Goal: Task Accomplishment & Management: Complete application form

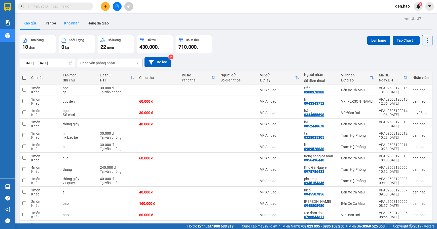
click at [74, 21] on button "Kho nhận" at bounding box center [71, 23] width 23 height 12
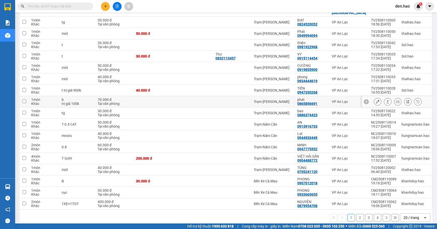
scroll to position [115, 0]
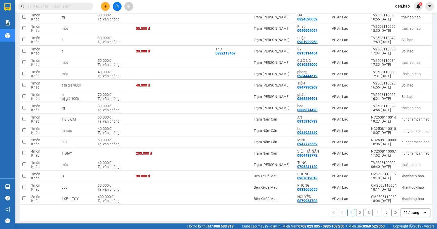
click at [357, 210] on button "2" at bounding box center [361, 213] width 8 height 8
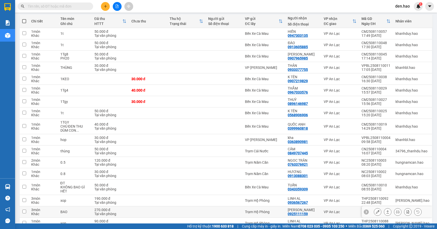
scroll to position [123, 0]
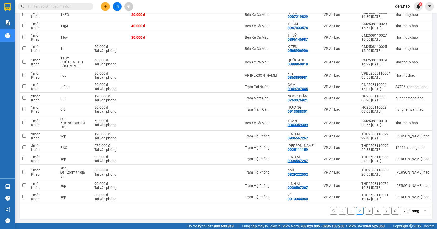
click at [348, 208] on button "1" at bounding box center [352, 211] width 8 height 8
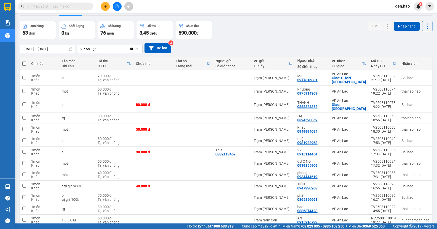
scroll to position [0, 0]
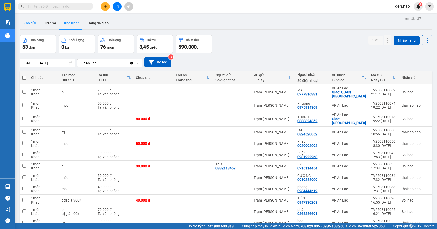
click at [36, 22] on button "Kho gửi" at bounding box center [30, 23] width 20 height 12
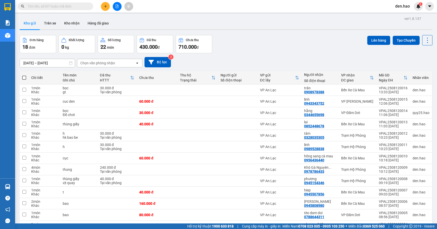
click at [105, 6] on button at bounding box center [105, 6] width 9 height 9
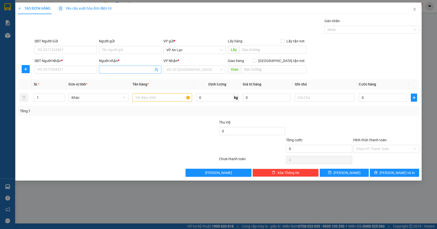
click at [118, 72] on input "Người nhận *" at bounding box center [127, 70] width 51 height 6
type input "u"
type input "út hủ tiếu"
click at [145, 80] on div "út hủ tiếu - 0102030405" at bounding box center [130, 80] width 56 height 6
type input "0102030405"
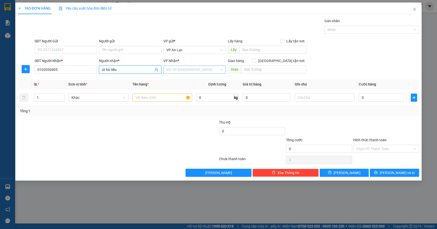
type input "út hủ tiếu"
click at [187, 70] on input "search" at bounding box center [193, 70] width 53 height 8
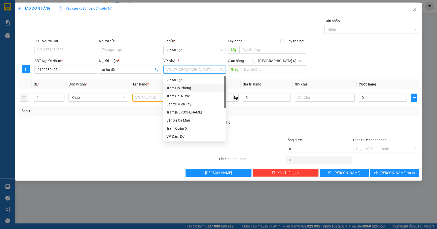
click at [193, 88] on div "Trạm Hộ Phòng" at bounding box center [195, 88] width 56 height 6
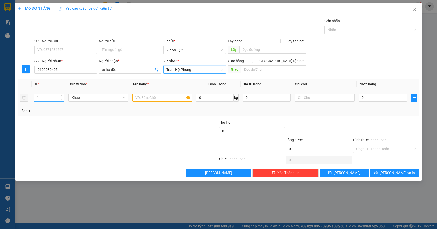
click at [63, 97] on span "Decrease Value" at bounding box center [62, 99] width 6 height 5
click at [61, 96] on icon "up" at bounding box center [62, 97] width 2 height 2
type input "4"
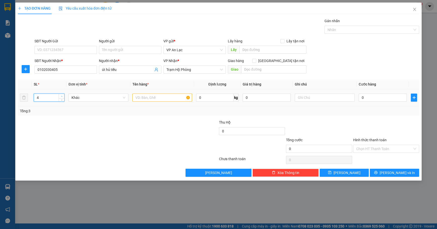
click at [61, 95] on span "up" at bounding box center [61, 96] width 3 height 3
click at [151, 99] on input "text" at bounding box center [163, 97] width 60 height 8
type input "bao"
type input "2"
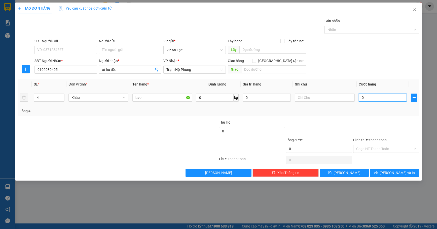
type input "2"
type input "20"
type input "200"
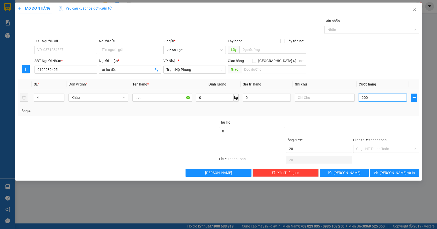
type input "200"
click at [413, 119] on div "Transit Pickup Surcharge Ids Transit Deliver Surcharge Ids Transit Deliver Surc…" at bounding box center [219, 97] width 402 height 159
type input "200.000"
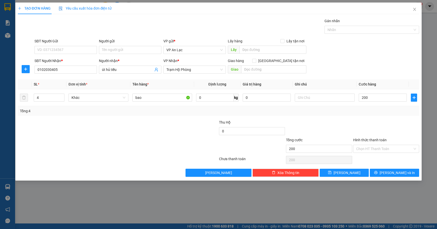
type input "200.000"
click at [404, 169] on button "[PERSON_NAME] và In" at bounding box center [394, 173] width 49 height 8
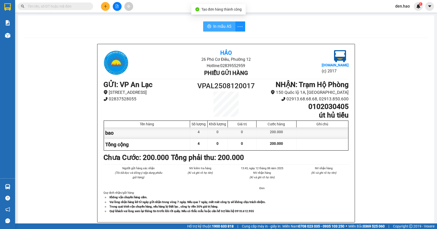
click at [222, 23] on span "In mẫu A5" at bounding box center [222, 26] width 18 height 6
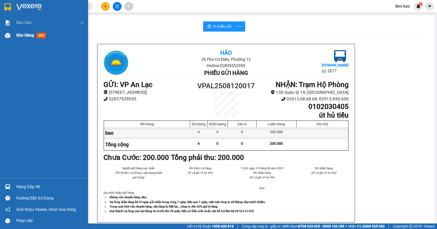
click at [33, 34] on span "Kho hàng" at bounding box center [25, 35] width 18 height 5
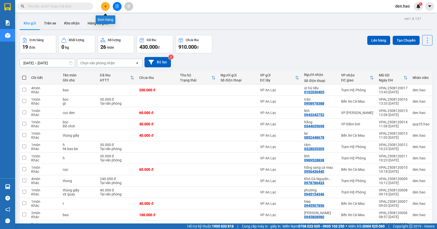
click at [106, 6] on icon "plus" at bounding box center [106, 7] width 4 height 4
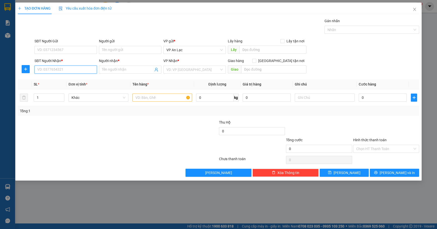
click at [58, 71] on input "SĐT Người Nhận *" at bounding box center [66, 70] width 62 height 8
click at [71, 70] on input "0162" at bounding box center [66, 70] width 62 height 8
type input "0"
click at [74, 81] on div "0818111575 - thúy an" at bounding box center [66, 80] width 56 height 6
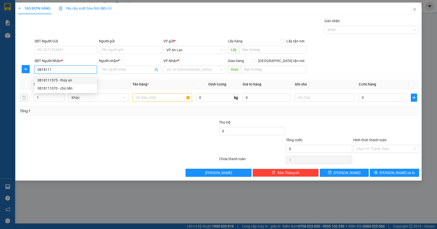
type input "0818111575"
type input "thúy an"
type input "40.000"
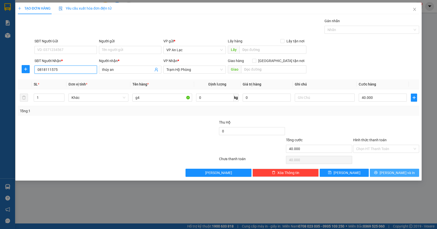
type input "0818111575"
click at [385, 173] on button "[PERSON_NAME] và In" at bounding box center [394, 173] width 49 height 8
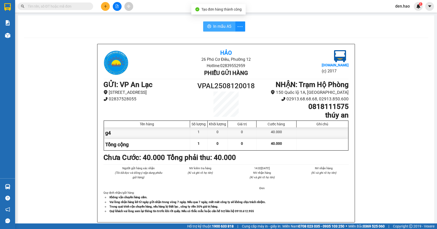
click at [230, 29] on button "In mẫu A5" at bounding box center [219, 26] width 32 height 10
click at [104, 5] on button at bounding box center [105, 6] width 9 height 9
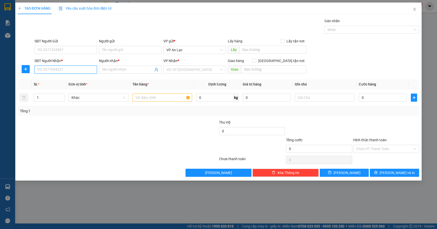
click at [75, 72] on input "SĐT Người Nhận *" at bounding box center [66, 70] width 62 height 8
type input "0844833866"
click at [71, 78] on div "0844833866 - huynh" at bounding box center [66, 80] width 56 height 6
type input "huynh"
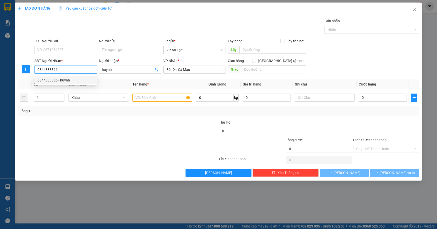
type input "40.000"
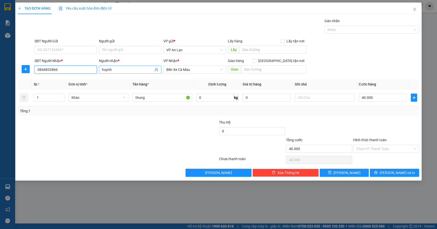
type input "0844833866"
click at [111, 68] on input "huynh" at bounding box center [127, 70] width 51 height 6
type input "h"
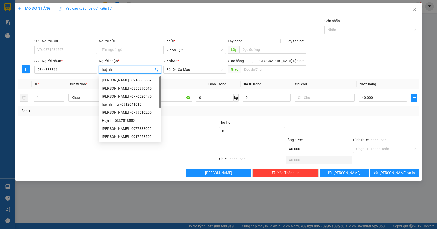
type input "huỳnh"
click at [179, 155] on div at bounding box center [117, 160] width 201 height 10
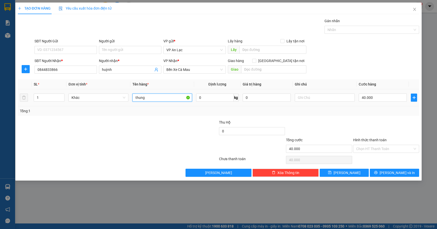
click at [178, 99] on input "thung" at bounding box center [163, 97] width 60 height 8
type input "t"
type input "g4"
click at [84, 48] on input "SĐT Người Gửi" at bounding box center [66, 50] width 62 height 8
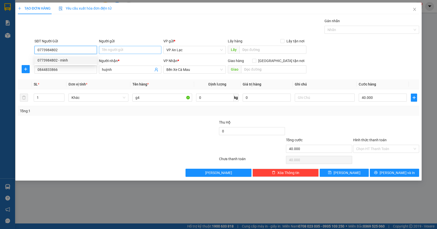
type input "0773984802"
click at [116, 47] on input "Người gửi" at bounding box center [130, 50] width 62 height 8
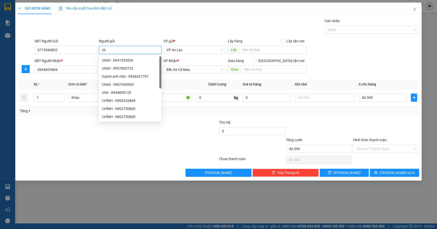
type input "c"
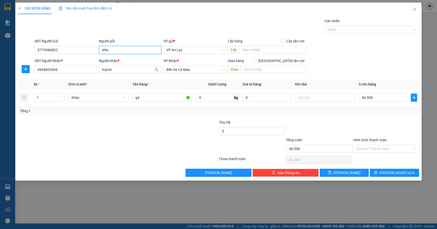
type input "shin"
click at [187, 140] on div at bounding box center [185, 146] width 67 height 18
click at [406, 171] on button "[PERSON_NAME] và In" at bounding box center [394, 173] width 49 height 8
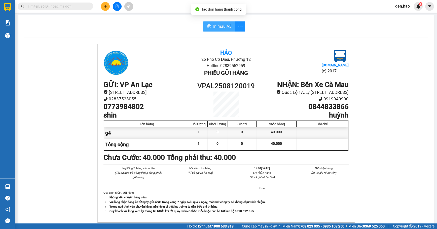
click at [228, 27] on span "In mẫu A5" at bounding box center [222, 26] width 18 height 6
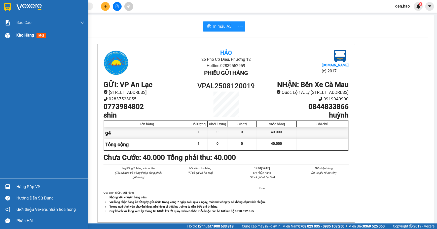
drag, startPoint x: 13, startPoint y: 37, endPoint x: 1, endPoint y: 38, distance: 12.2
click at [13, 37] on div "Kho hàng mới" at bounding box center [44, 35] width 88 height 13
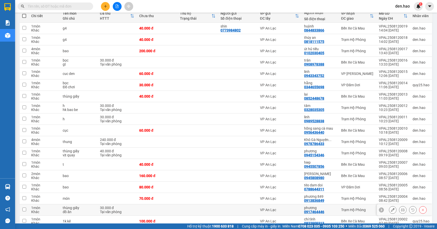
scroll to position [111, 0]
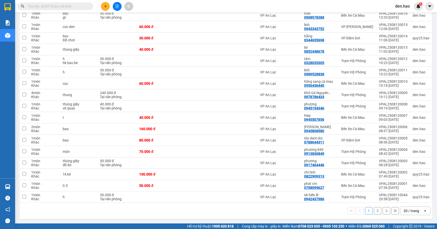
click at [408, 210] on div "20 / trang" at bounding box center [412, 210] width 16 height 5
click at [404, 181] on span "50 / trang" at bounding box center [408, 183] width 16 height 5
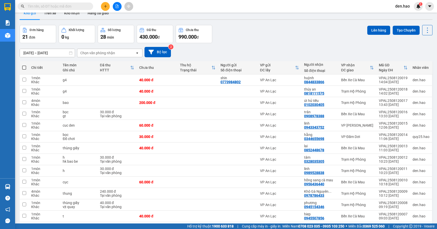
scroll to position [0, 0]
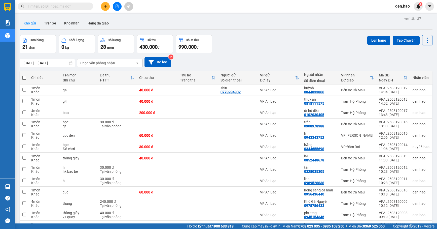
click at [106, 8] on button at bounding box center [105, 6] width 9 height 9
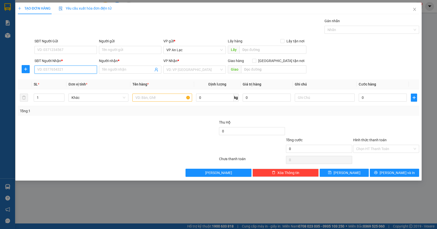
click at [78, 70] on input "SĐT Người Nhận *" at bounding box center [66, 70] width 62 height 8
click at [75, 81] on div "0946848737 - THUỶ" at bounding box center [66, 80] width 56 height 6
type input "0946848737"
type input "THUỶ"
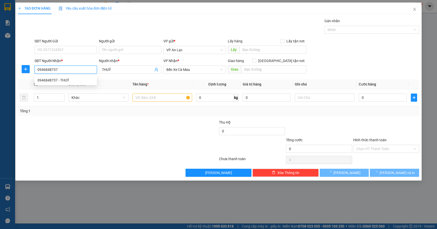
type input "30.000"
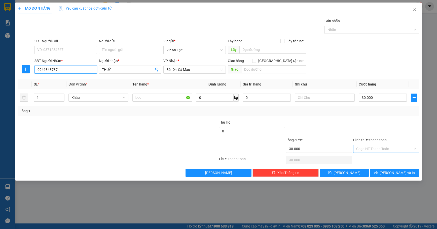
type input "0946848737"
click at [390, 147] on input "Hình thức thanh toán" at bounding box center [385, 149] width 56 height 8
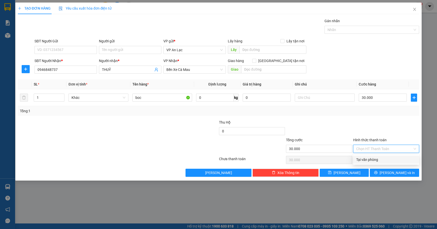
click at [389, 158] on div "Tại văn phòng" at bounding box center [387, 160] width 60 height 6
type input "0"
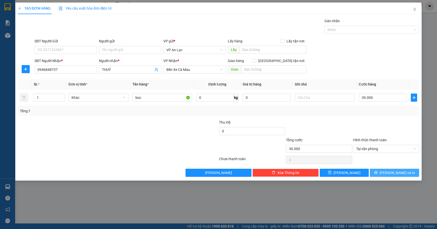
drag, startPoint x: 387, startPoint y: 171, endPoint x: 387, endPoint y: 167, distance: 4.0
click at [387, 171] on button "[PERSON_NAME] và In" at bounding box center [394, 173] width 49 height 8
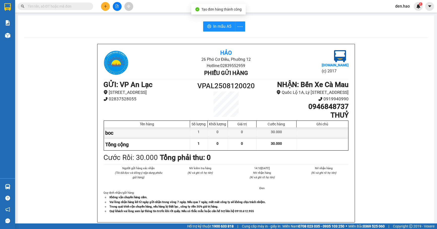
click at [221, 33] on div "In mẫu A5 Hảo 26 Phó Cơ Điều, Phường 12 Hotline: 02839552959 Phiếu gửi hàng [DO…" at bounding box center [226, 209] width 417 height 389
click at [221, 28] on span "In mẫu A5" at bounding box center [222, 26] width 18 height 6
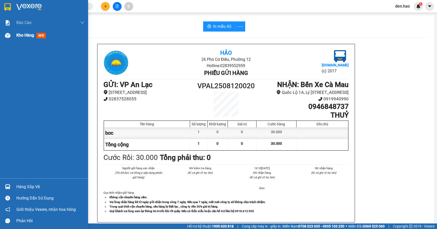
click at [19, 39] on div "Kho hàng mới" at bounding box center [50, 35] width 68 height 13
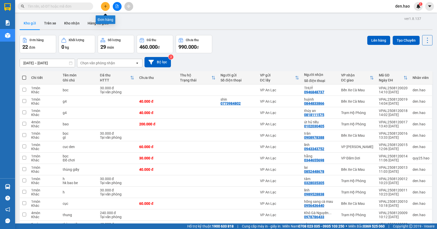
click at [106, 9] on button at bounding box center [105, 6] width 9 height 9
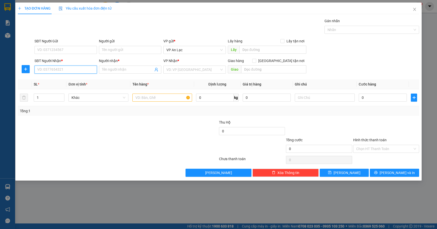
click at [70, 69] on input "SĐT Người Nhận *" at bounding box center [66, 70] width 62 height 8
click at [76, 79] on div "0916023943 - chí nguyện bl" at bounding box center [66, 80] width 56 height 6
type input "0916023943"
type input "chí nguyện bl"
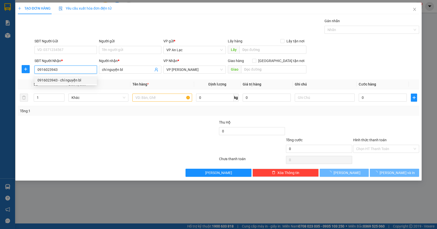
type input "80.000"
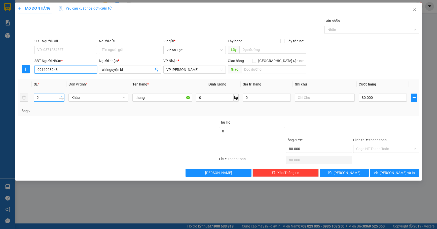
type input "0916023943"
click at [62, 96] on icon "up" at bounding box center [62, 97] width 2 height 2
type input "5"
click at [62, 96] on icon "up" at bounding box center [62, 97] width 2 height 2
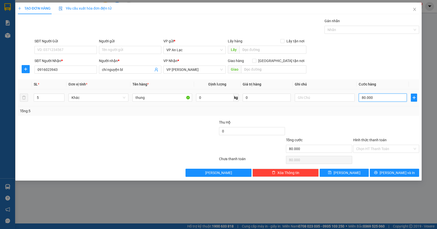
click at [390, 99] on input "80.000" at bounding box center [383, 97] width 48 height 8
type input "2"
type input "20"
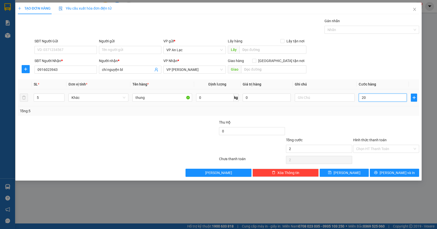
type input "20"
type input "200"
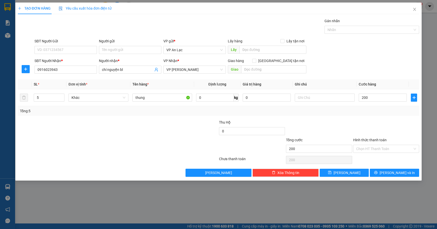
type input "200.000"
click at [379, 140] on label "Hình thức thanh toán" at bounding box center [371, 140] width 34 height 4
click at [379, 145] on input "Hình thức thanh toán" at bounding box center [385, 149] width 56 height 8
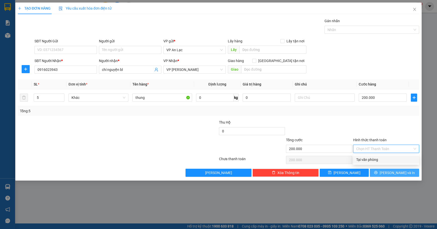
click at [393, 175] on span "[PERSON_NAME] và In" at bounding box center [397, 173] width 35 height 6
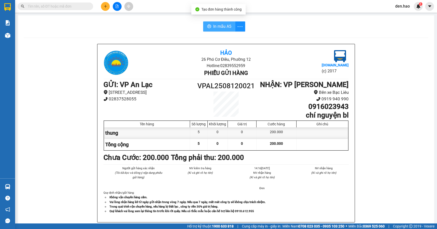
click at [224, 28] on span "In mẫu A5" at bounding box center [222, 26] width 18 height 6
click at [219, 27] on span "In mẫu A5" at bounding box center [222, 26] width 18 height 6
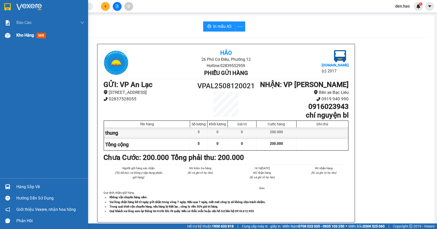
drag, startPoint x: 12, startPoint y: 38, endPoint x: 19, endPoint y: 36, distance: 6.6
click at [14, 37] on div "Kho hàng mới" at bounding box center [44, 35] width 88 height 13
click at [19, 36] on span "Kho hàng" at bounding box center [25, 35] width 18 height 5
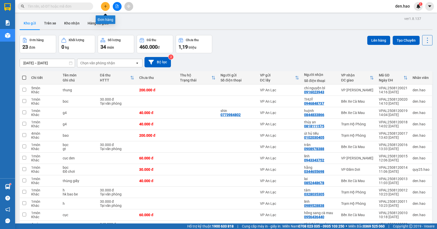
click at [109, 7] on button at bounding box center [105, 6] width 9 height 9
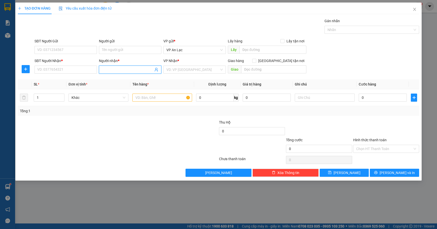
click at [116, 74] on span at bounding box center [130, 70] width 62 height 8
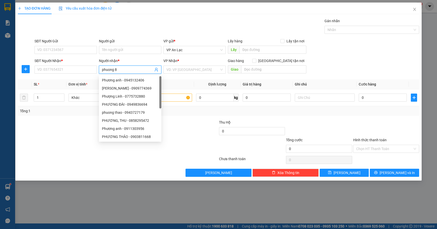
type input "phuong 84"
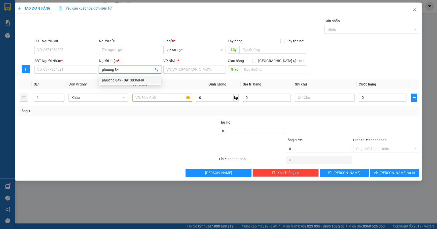
click at [115, 79] on div "phương 849 - 0913836849" at bounding box center [130, 80] width 56 height 6
type input "0913836849"
type input "phương 849"
click at [175, 68] on input "search" at bounding box center [193, 70] width 53 height 8
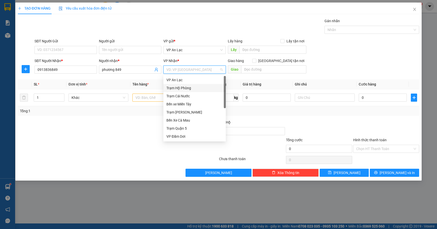
click at [186, 87] on div "Trạm Hộ Phòng" at bounding box center [195, 88] width 56 height 6
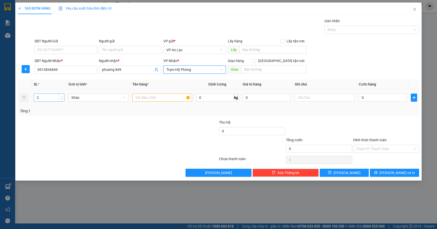
click at [61, 96] on icon "up" at bounding box center [62, 97] width 2 height 2
click at [61, 95] on span "Increase Value" at bounding box center [62, 96] width 6 height 5
type input "5"
click at [63, 95] on span "Increase Value" at bounding box center [62, 96] width 6 height 5
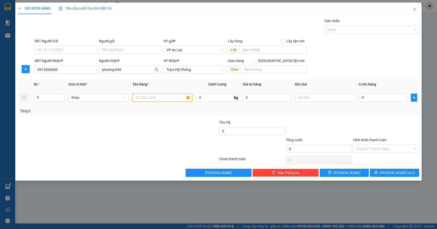
click at [147, 97] on input "text" at bounding box center [163, 97] width 60 height 8
type input "thung"
click at [360, 96] on input "0" at bounding box center [383, 97] width 48 height 8
type input "20"
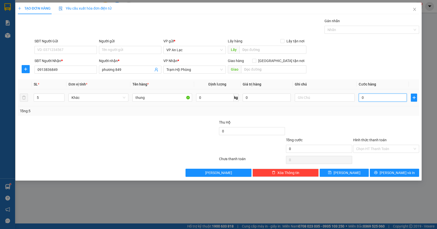
type input "20"
type input "200"
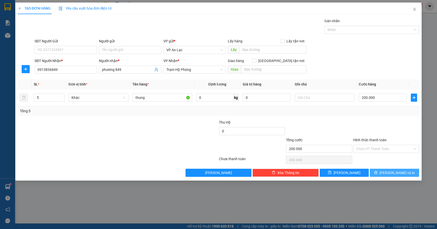
click at [402, 170] on button "[PERSON_NAME] và In" at bounding box center [394, 173] width 49 height 8
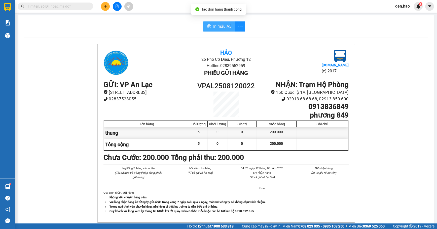
click at [216, 25] on span "In mẫu A5" at bounding box center [222, 26] width 18 height 6
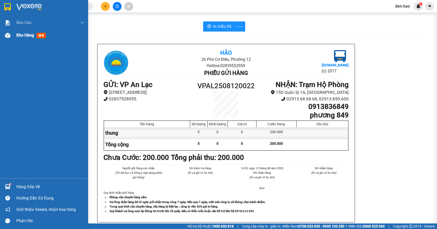
click at [13, 38] on div "Kho hàng mới" at bounding box center [44, 35] width 88 height 13
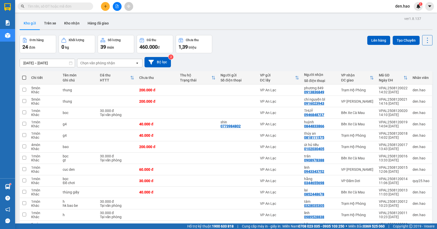
click at [23, 76] on span at bounding box center [24, 78] width 4 height 4
click at [24, 75] on input "checkbox" at bounding box center [24, 75] width 0 height 0
checkbox input "true"
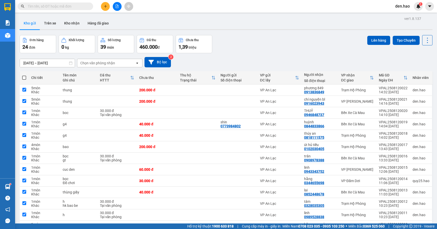
checkbox input "true"
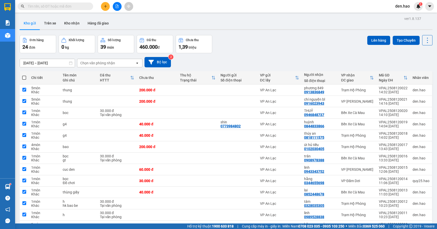
checkbox input "true"
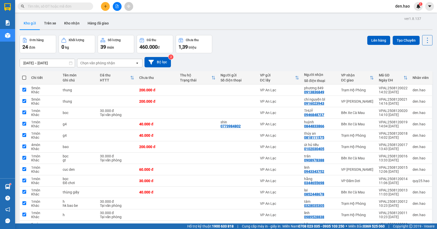
checkbox input "true"
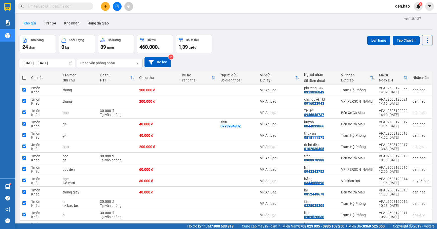
checkbox input "true"
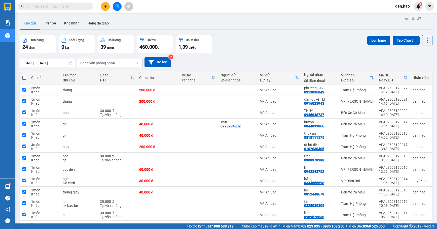
checkbox input "true"
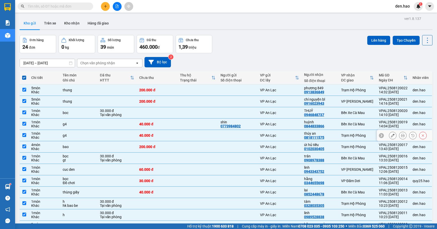
click at [354, 133] on div "Trạm Hộ Phòng" at bounding box center [357, 135] width 33 height 4
checkbox input "false"
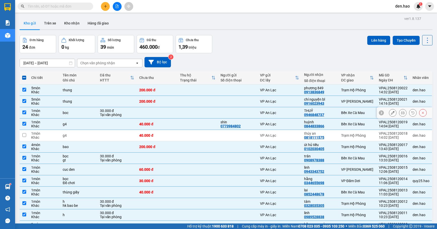
click at [328, 109] on div "THUỶ 0946848737" at bounding box center [320, 113] width 32 height 8
checkbox input "false"
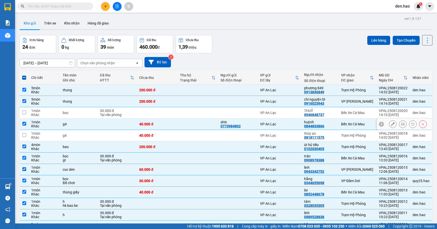
click at [326, 120] on div "huỳnh 0844833866" at bounding box center [320, 124] width 32 height 8
checkbox input "false"
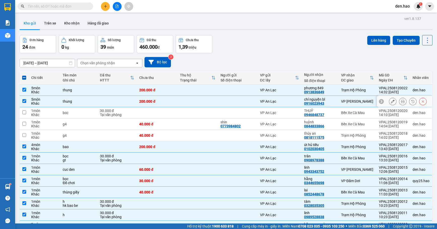
click at [330, 96] on td "chí nguyện bl 0916023943" at bounding box center [320, 101] width 37 height 11
checkbox input "false"
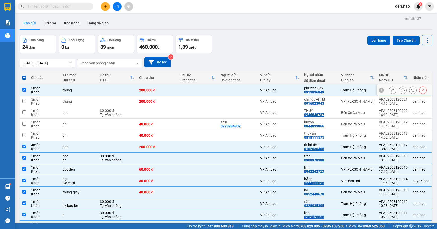
click at [331, 86] on div "phương 849" at bounding box center [320, 88] width 32 height 4
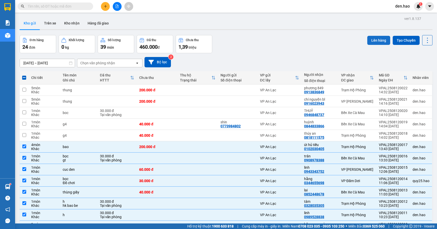
click at [372, 36] on button "Lên hàng" at bounding box center [379, 40] width 23 height 9
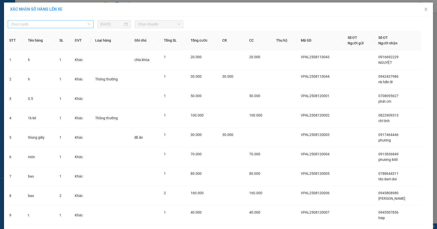
click at [70, 25] on span "Chọn tuyến" at bounding box center [51, 24] width 80 height 8
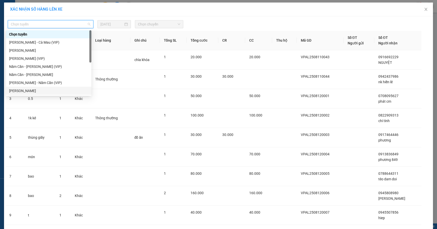
click at [37, 89] on div "[PERSON_NAME]" at bounding box center [48, 91] width 79 height 6
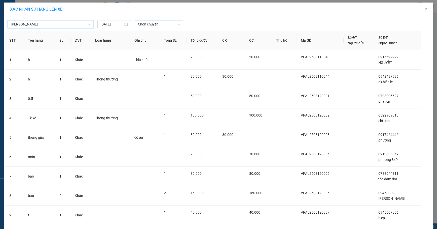
click at [167, 25] on span "Chọn chuyến" at bounding box center [159, 24] width 42 height 8
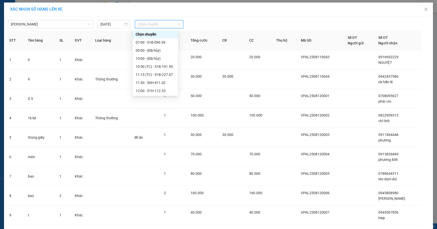
click at [160, 96] on div "12:30 - 51B-252.21" at bounding box center [155, 99] width 39 height 6
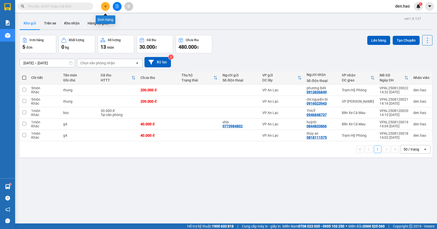
click at [109, 4] on button at bounding box center [105, 6] width 9 height 9
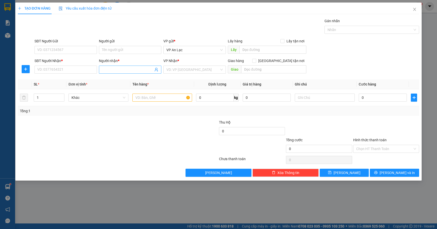
click at [119, 74] on span at bounding box center [130, 70] width 62 height 8
type input "phuong 84"
click at [133, 80] on div "phương 849 - 0913836849" at bounding box center [130, 80] width 56 height 6
type input "0913836849"
type input "phương 849"
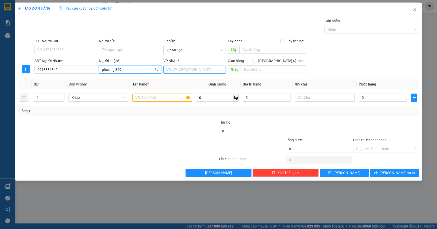
click at [198, 73] on input "search" at bounding box center [193, 70] width 53 height 8
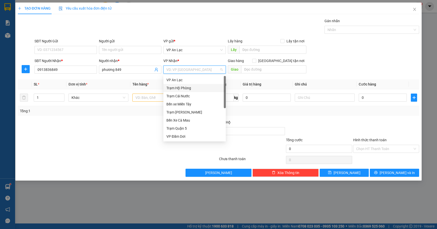
click at [186, 89] on div "Trạm Hộ Phòng" at bounding box center [195, 88] width 56 height 6
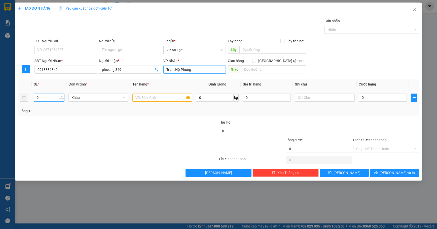
click at [59, 95] on span "Increase Value" at bounding box center [62, 96] width 6 height 5
click at [59, 96] on span "Increase Value" at bounding box center [62, 96] width 6 height 5
type input "6"
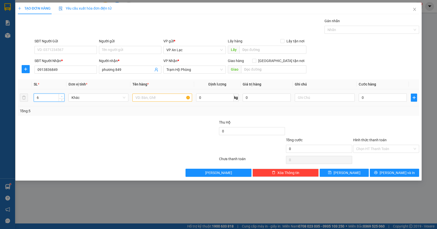
click at [59, 96] on span "Increase Value" at bounding box center [62, 96] width 6 height 5
click at [153, 100] on input "text" at bounding box center [163, 97] width 60 height 8
type input "kien"
click at [359, 97] on input "0" at bounding box center [383, 97] width 48 height 8
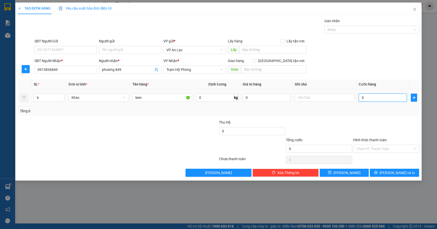
type input "40"
type input "420"
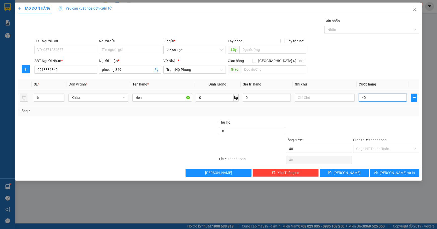
type input "420"
click at [401, 172] on span "[PERSON_NAME] và In" at bounding box center [397, 173] width 35 height 6
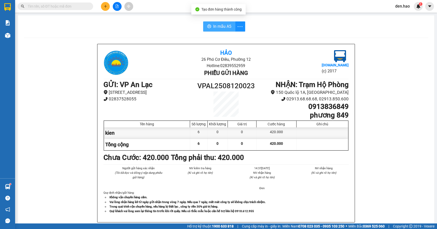
click at [210, 22] on button "In mẫu A5" at bounding box center [219, 26] width 32 height 10
click at [104, 9] on button at bounding box center [105, 6] width 9 height 9
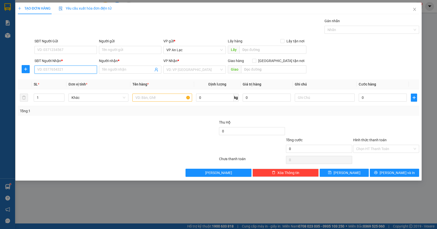
click at [59, 67] on input "SĐT Người Nhận *" at bounding box center [66, 70] width 62 height 8
type input "0917818191"
click at [125, 71] on input "Người nhận *" at bounding box center [127, 70] width 51 height 6
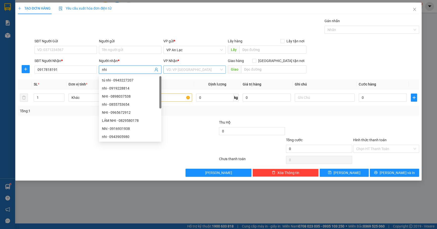
type input "nhi"
click at [197, 73] on input "search" at bounding box center [193, 70] width 53 height 8
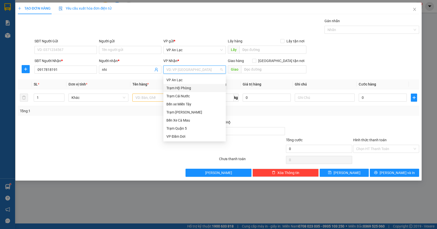
click at [184, 88] on div "Trạm Hộ Phòng" at bounding box center [195, 88] width 56 height 6
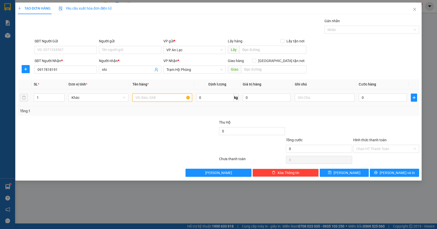
click at [147, 101] on input "text" at bounding box center [163, 97] width 60 height 8
type input "thung"
click at [360, 98] on input "0" at bounding box center [383, 97] width 48 height 8
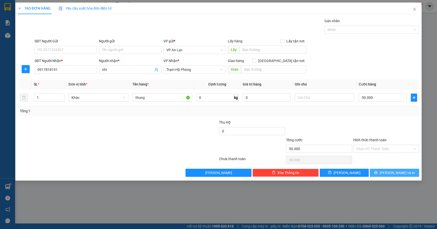
click at [394, 173] on span "[PERSON_NAME] và In" at bounding box center [397, 173] width 35 height 6
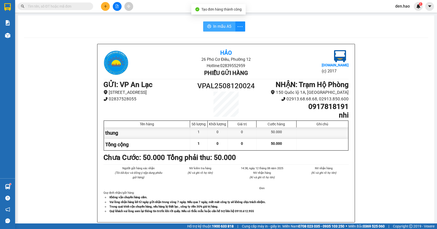
click at [217, 26] on span "In mẫu A5" at bounding box center [222, 26] width 18 height 6
